Goal: Task Accomplishment & Management: Manage account settings

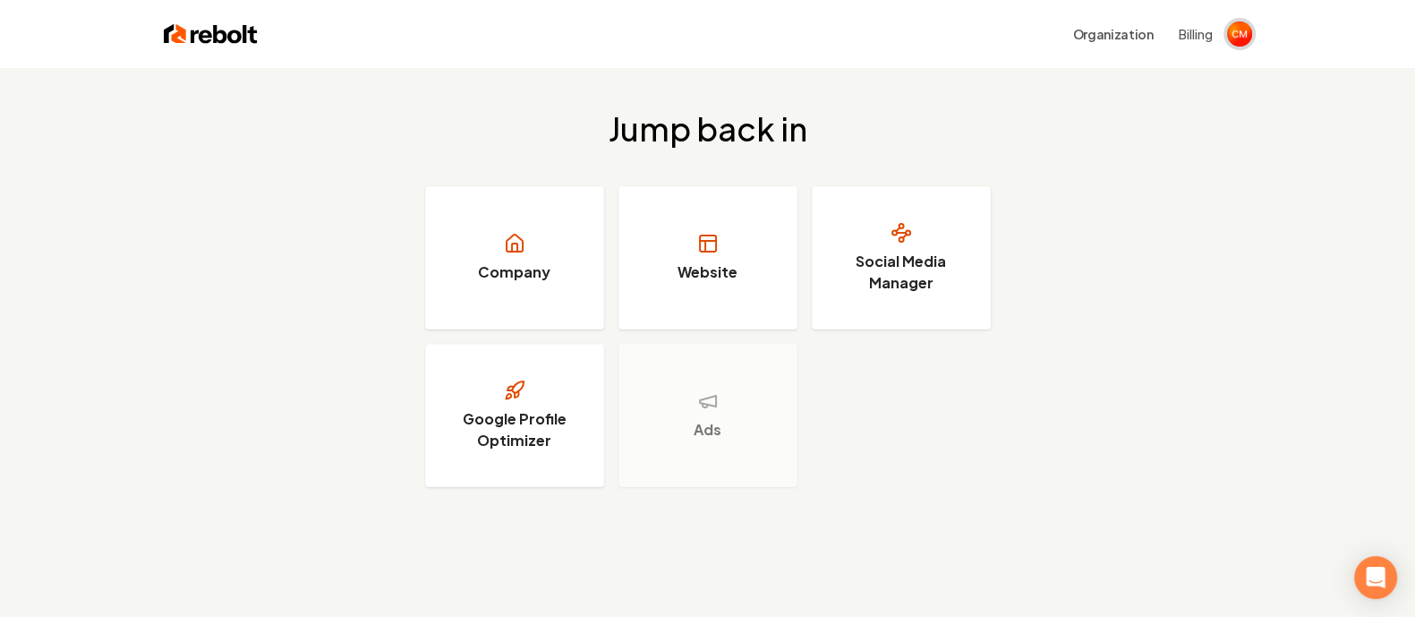
click at [1237, 33] on img "Open user button" at bounding box center [1239, 33] width 25 height 25
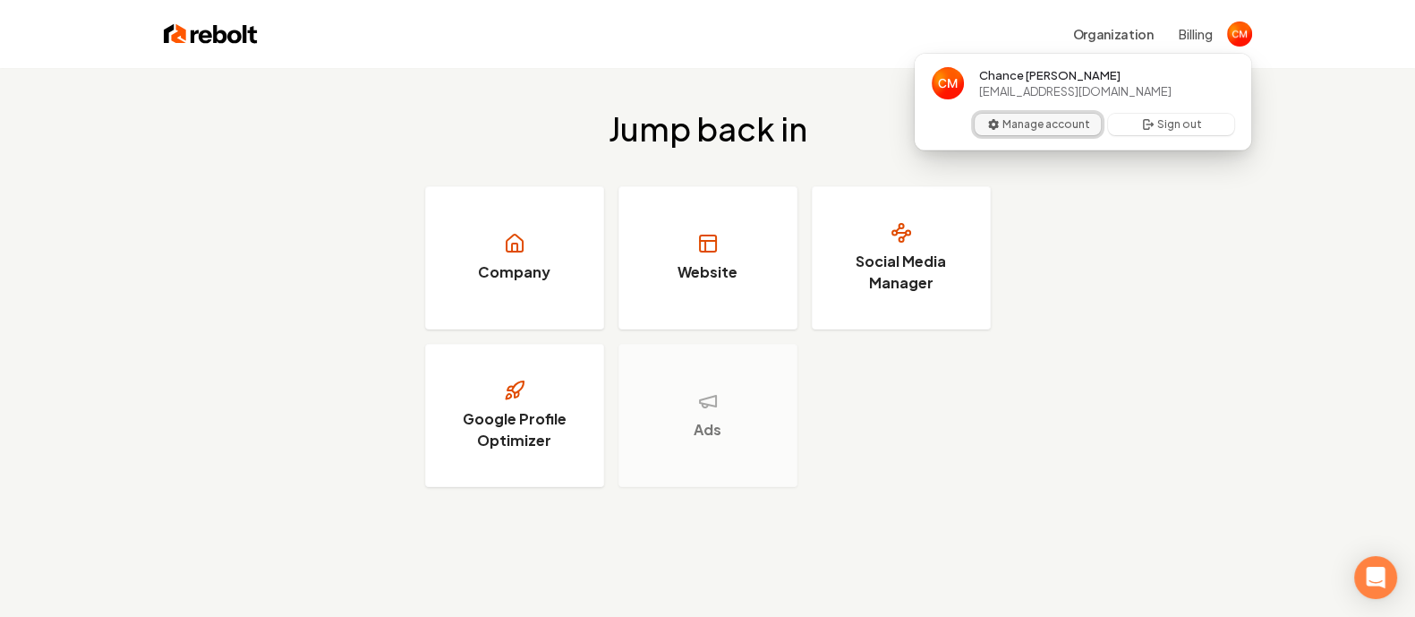
click at [1043, 128] on button "Manage account" at bounding box center [1038, 124] width 126 height 21
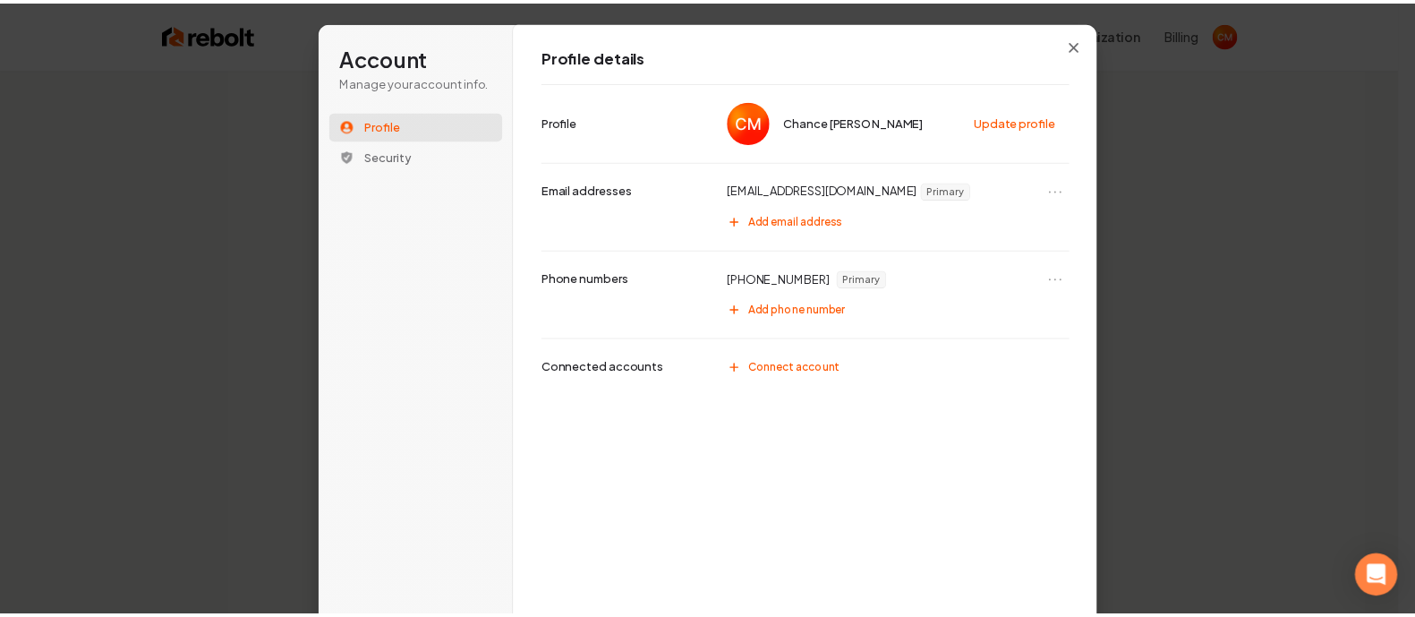
scroll to position [35, 0]
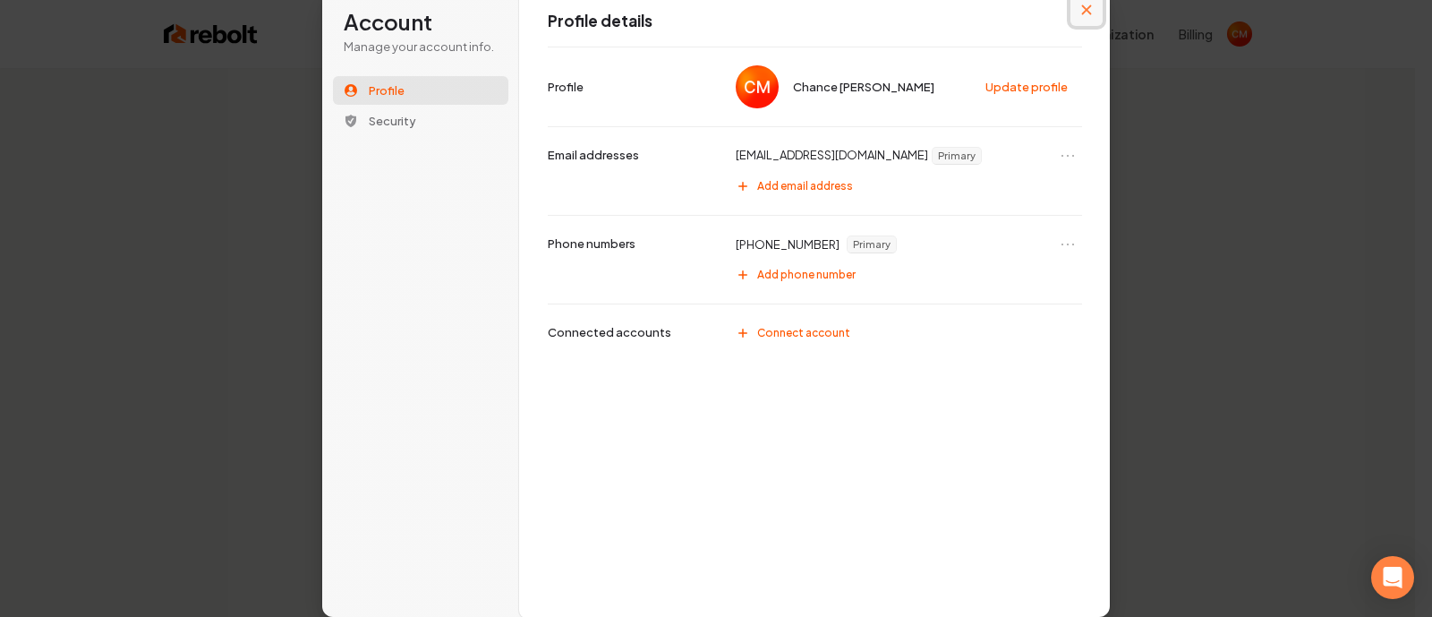
click at [1088, 6] on button "Close modal" at bounding box center [1087, 10] width 32 height 32
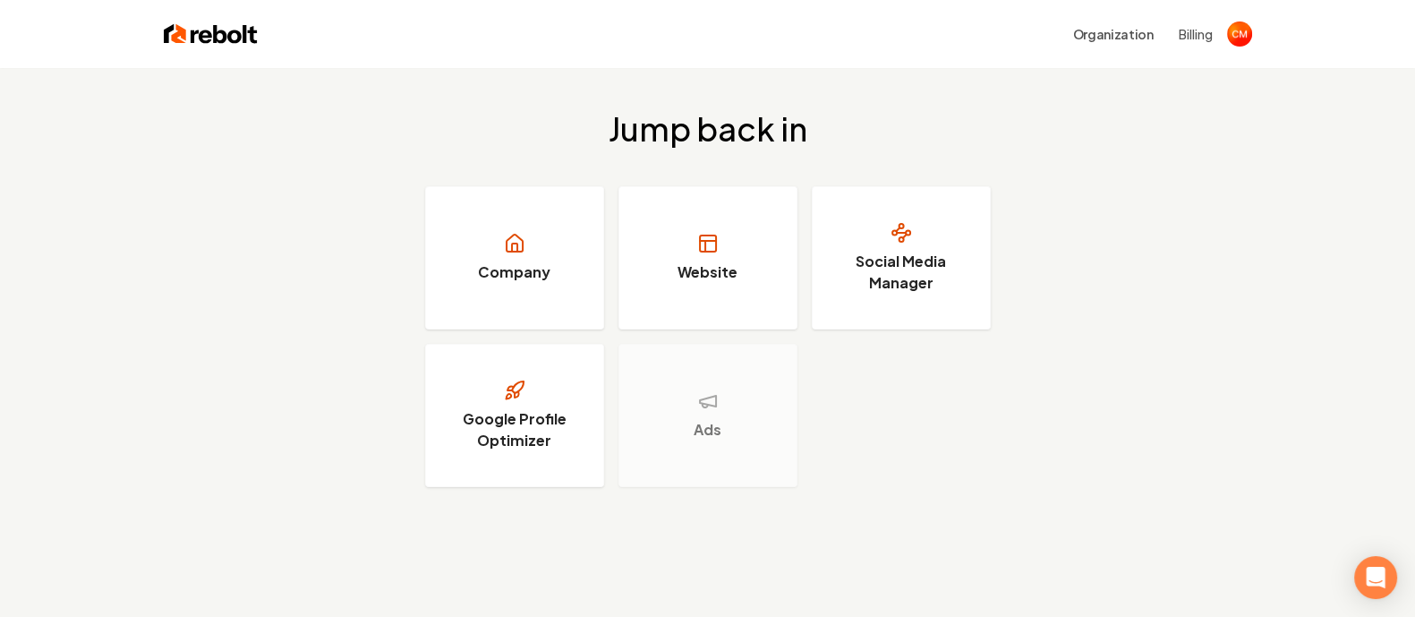
click at [1173, 37] on div "Organization Billing" at bounding box center [1138, 34] width 150 height 32
click at [1186, 37] on button "Billing" at bounding box center [1196, 34] width 34 height 18
click at [1108, 29] on button "Organization" at bounding box center [1114, 34] width 102 height 32
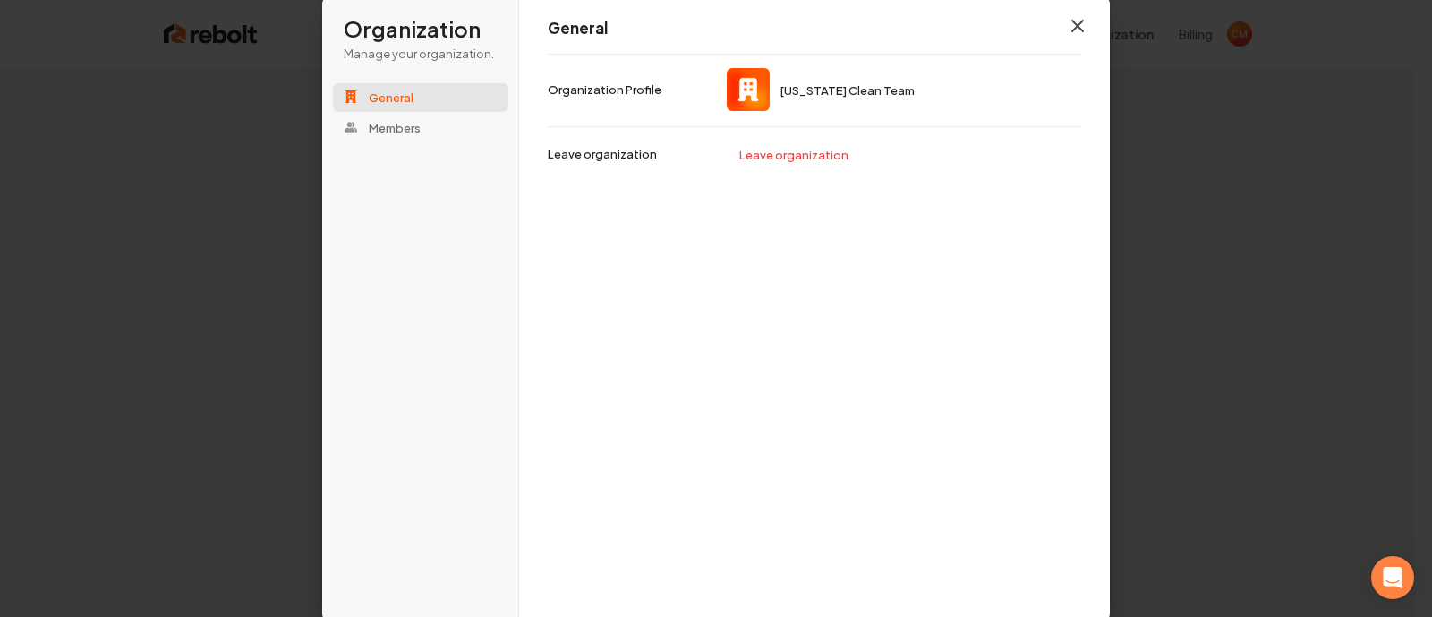
click at [1072, 27] on icon "button" at bounding box center [1077, 25] width 21 height 21
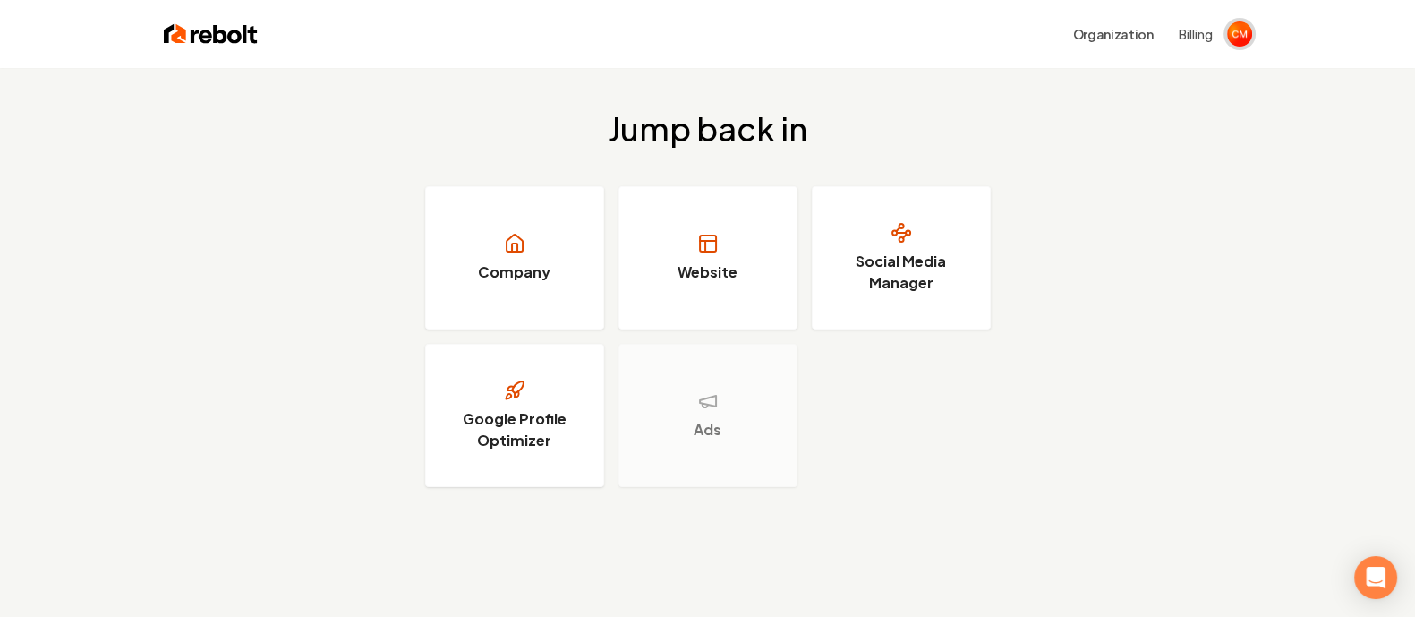
click at [1237, 29] on img "Open user button" at bounding box center [1239, 33] width 25 height 25
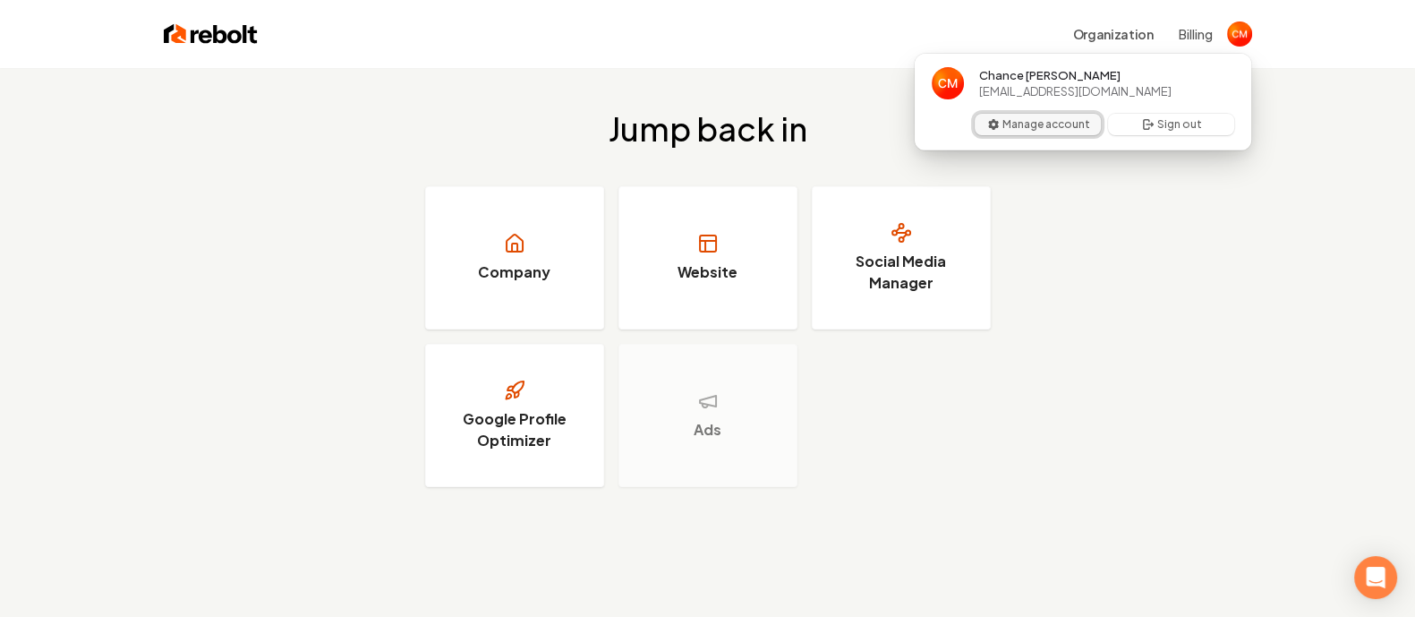
click at [1074, 124] on button "Manage account" at bounding box center [1038, 124] width 126 height 21
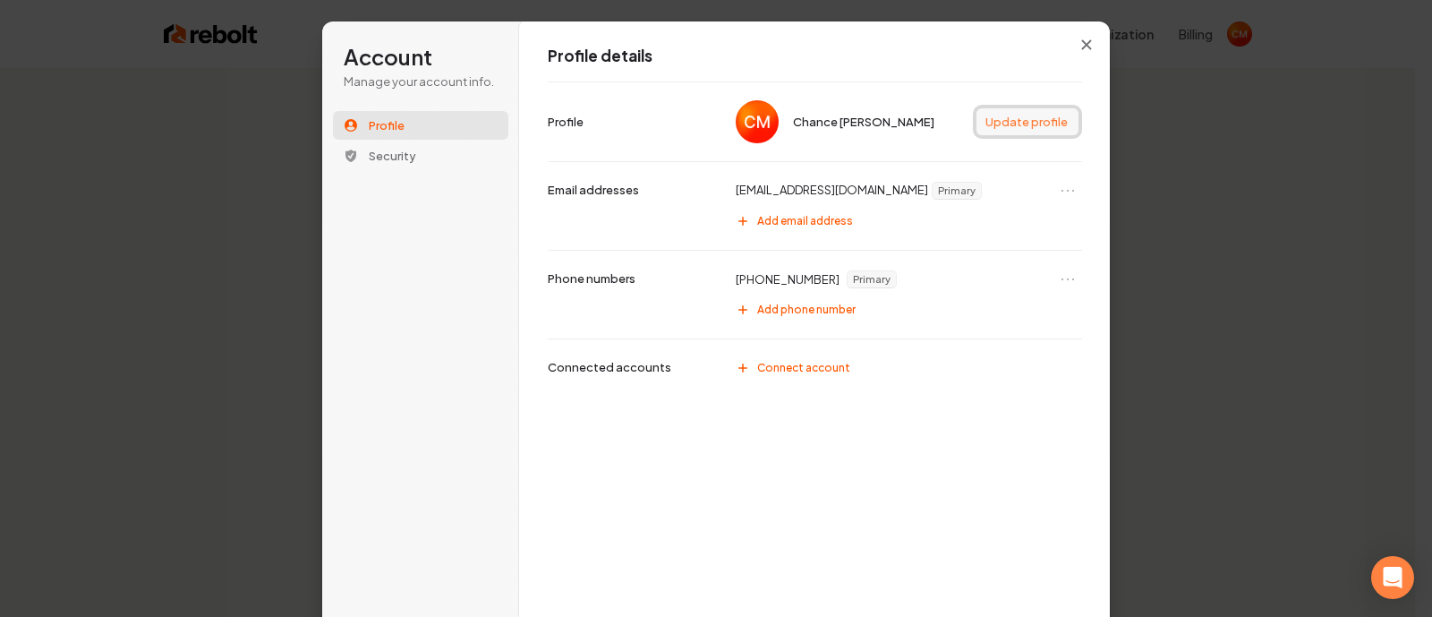
click at [1016, 112] on button "Update profile" at bounding box center [1028, 121] width 102 height 27
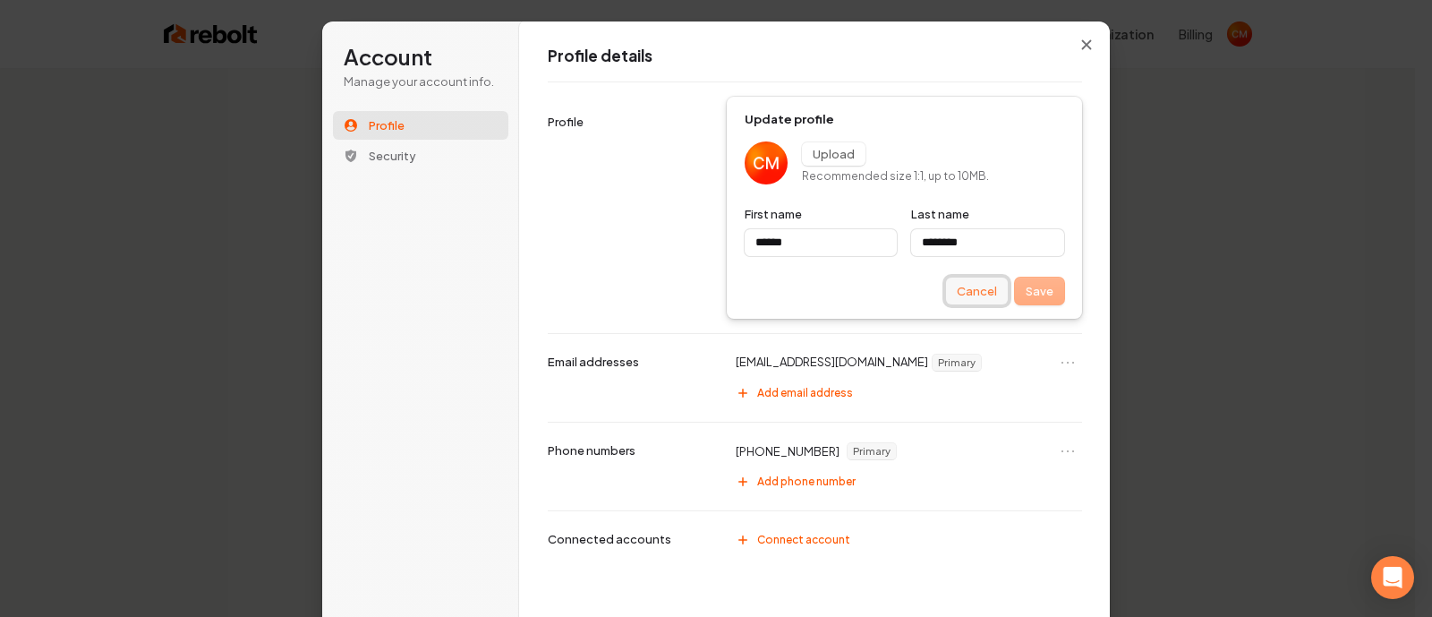
type input "******"
type input "********"
click at [969, 283] on button "Cancel" at bounding box center [977, 291] width 62 height 27
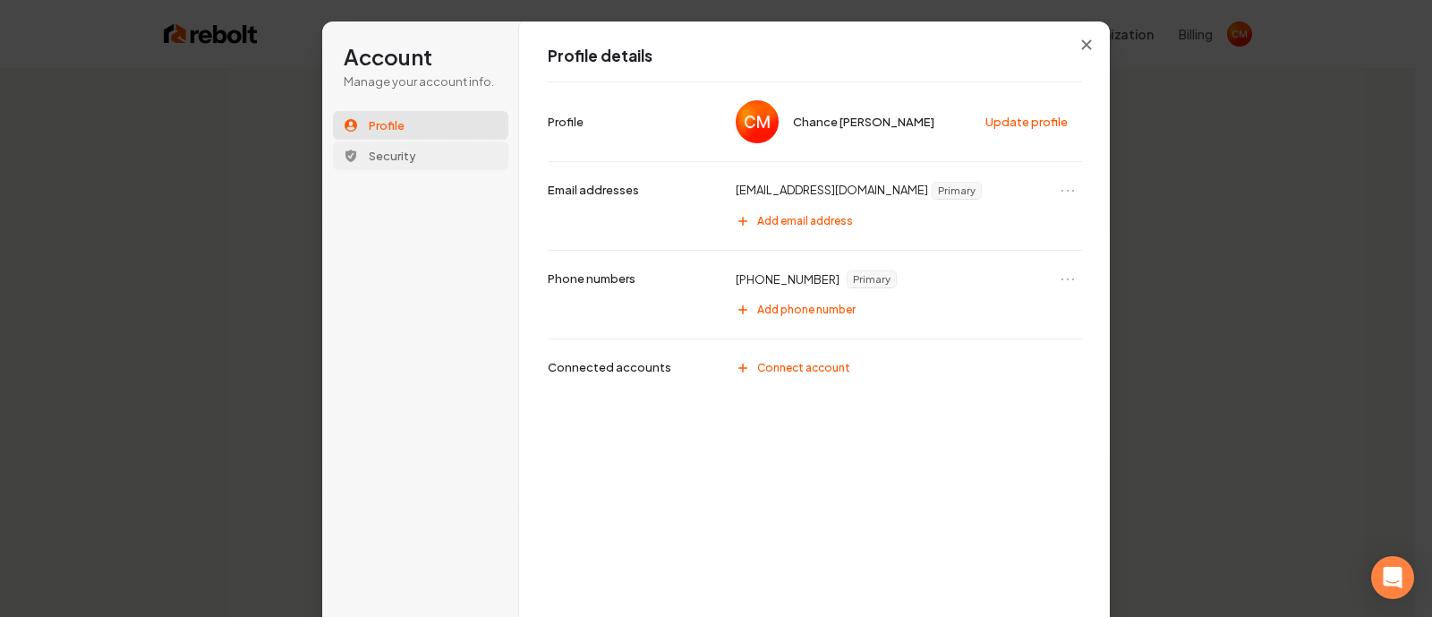
click at [392, 154] on span "Security" at bounding box center [392, 156] width 47 height 16
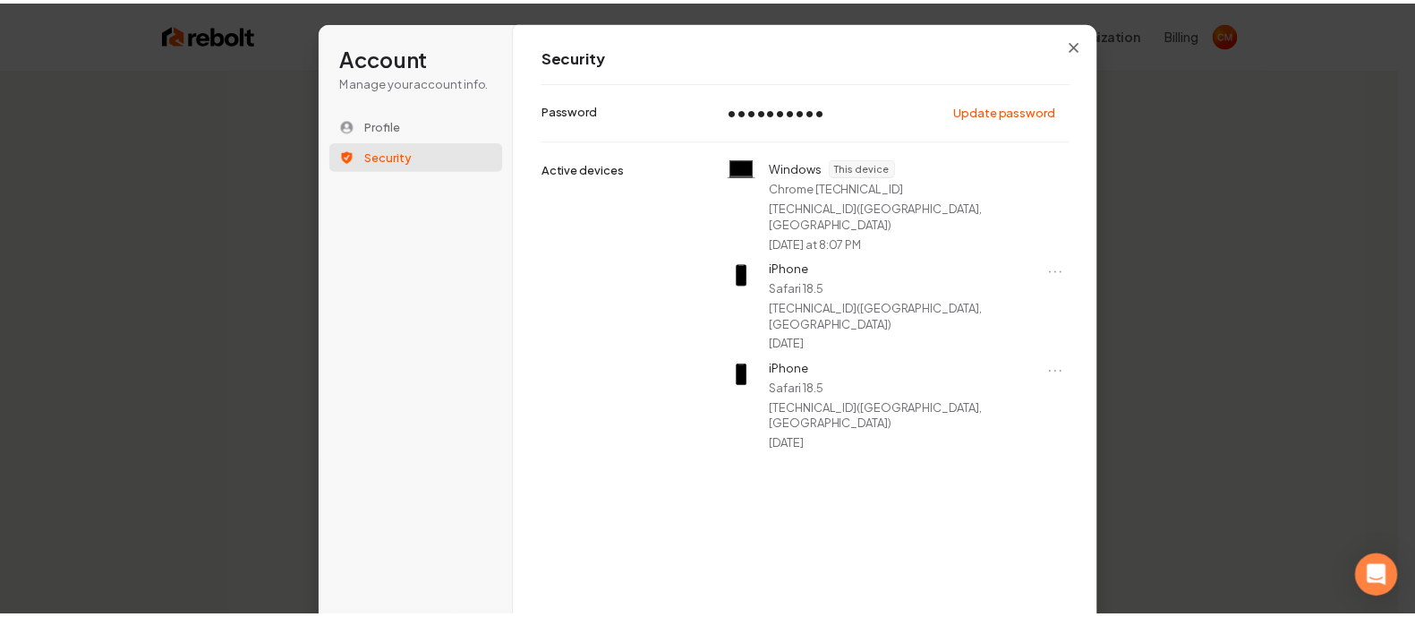
scroll to position [35, 0]
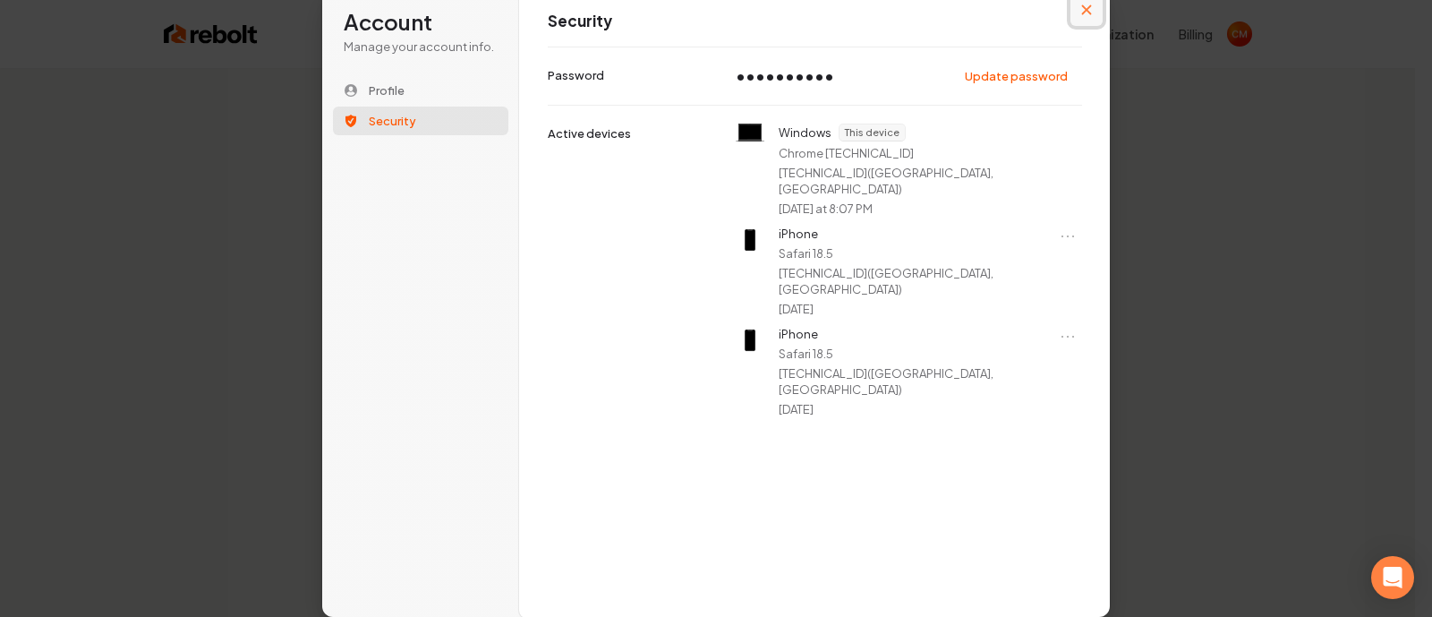
click at [1078, 18] on button "Close modal" at bounding box center [1087, 10] width 32 height 32
